Goal: Navigation & Orientation: Find specific page/section

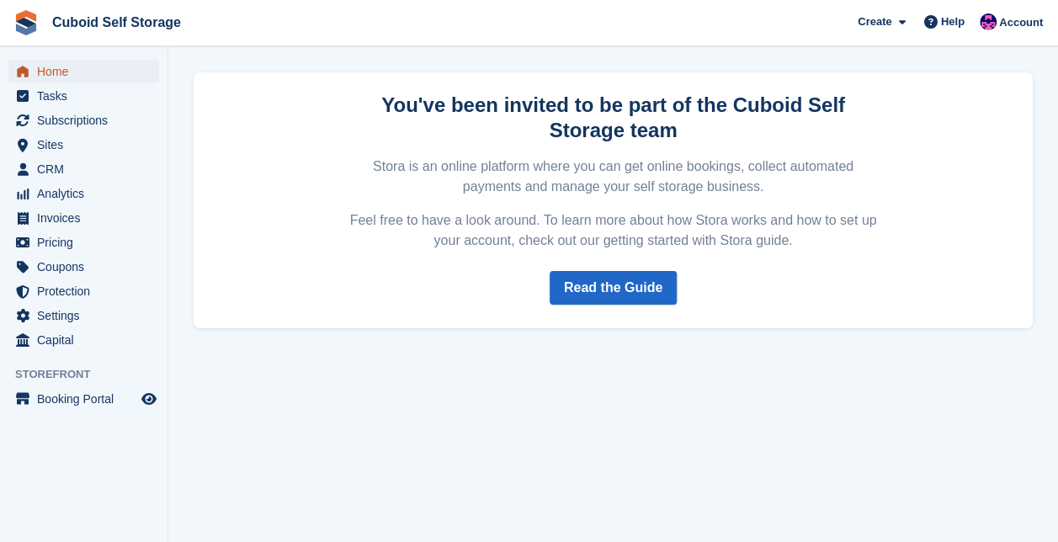
click at [47, 74] on span "Home" at bounding box center [87, 72] width 101 height 24
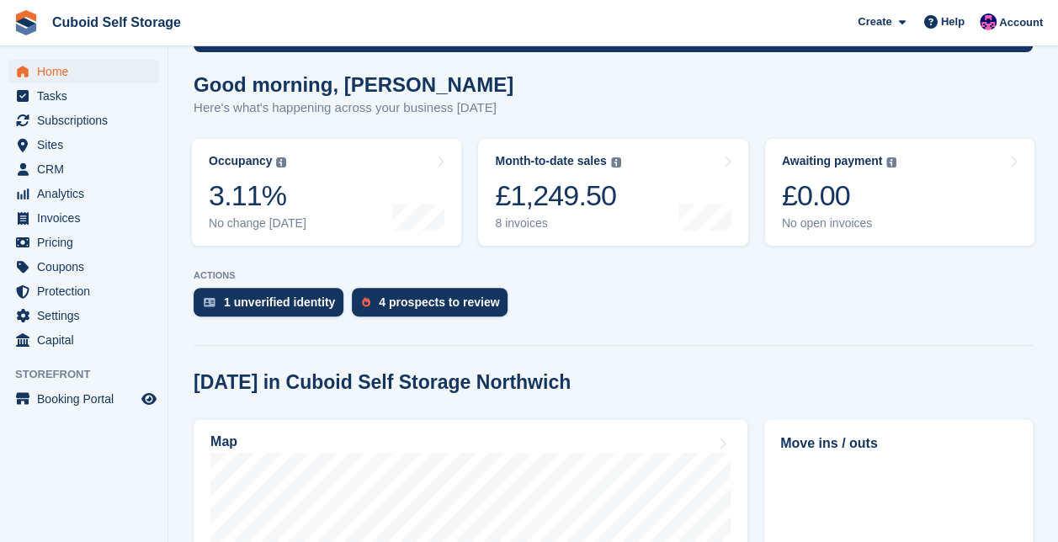
scroll to position [125, 0]
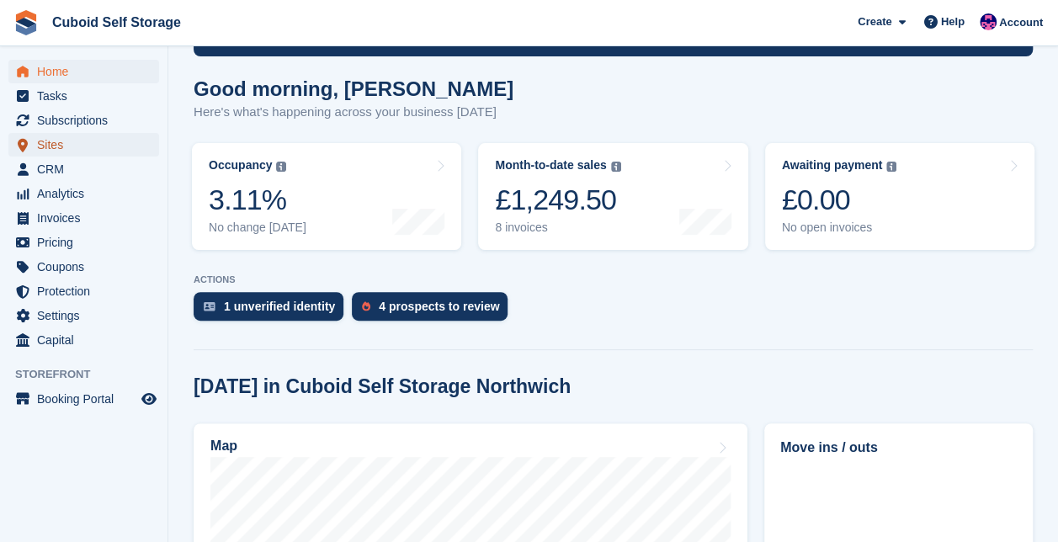
click at [85, 141] on span "Sites" at bounding box center [87, 145] width 101 height 24
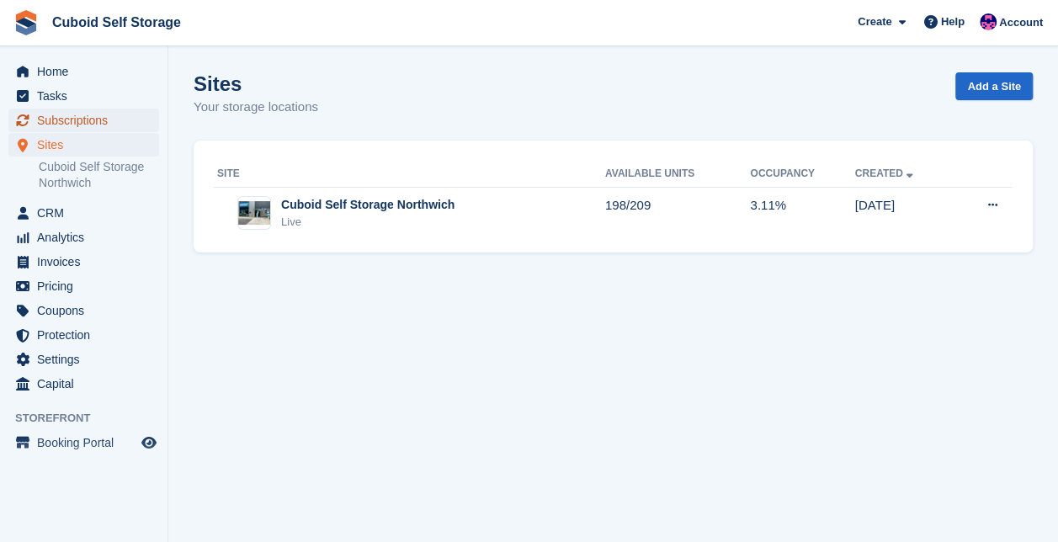
click at [71, 122] on span "Subscriptions" at bounding box center [87, 121] width 101 height 24
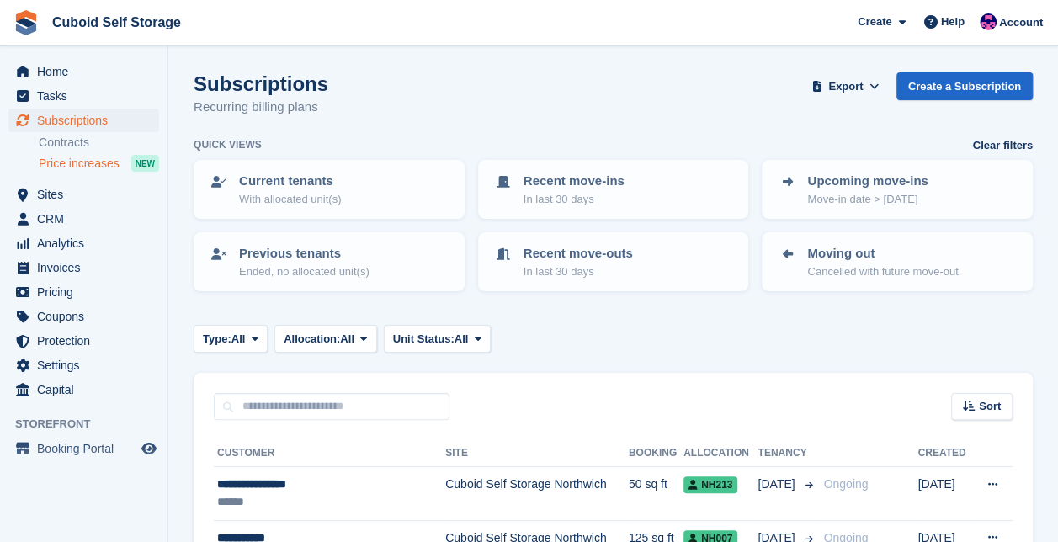
click at [79, 157] on span "Price increases" at bounding box center [79, 164] width 81 height 16
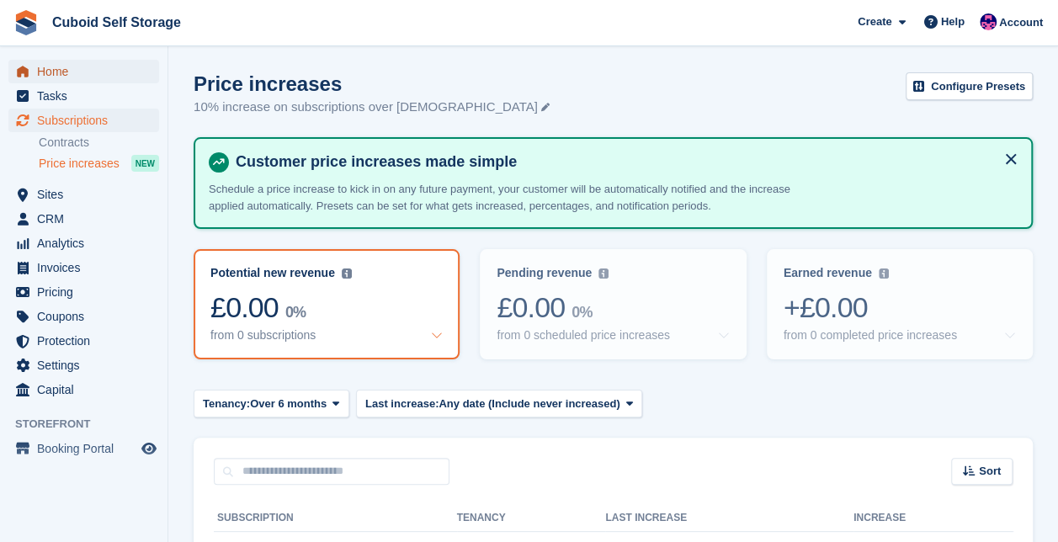
click at [59, 71] on span "Home" at bounding box center [87, 72] width 101 height 24
